Goal: Task Accomplishment & Management: Use online tool/utility

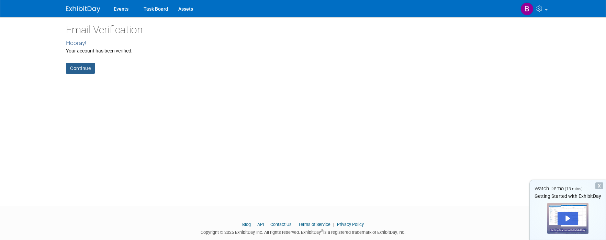
click at [80, 67] on link "Continue" at bounding box center [80, 68] width 29 height 11
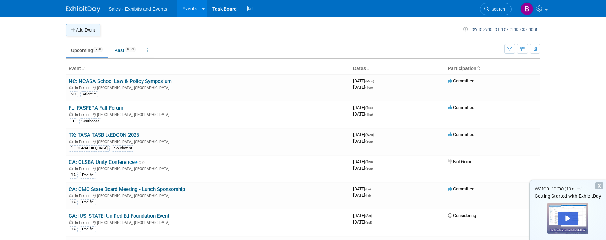
click at [79, 31] on button "Add Event" at bounding box center [83, 30] width 34 height 12
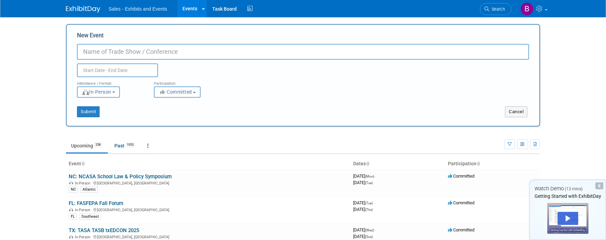
click at [196, 92] on b "button" at bounding box center [194, 92] width 3 height 1
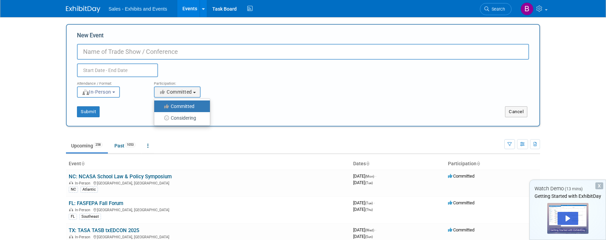
click at [278, 80] on div "Attendance / Format: <img src="[URL][DOMAIN_NAME]" style="width: 19px; margin-t…" at bounding box center [303, 87] width 462 height 21
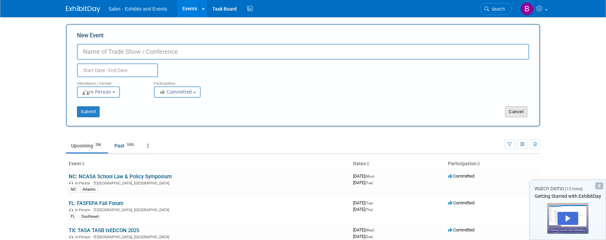
click at [521, 113] on button "Cancel" at bounding box center [516, 111] width 22 height 11
